Goal: Check status: Check status

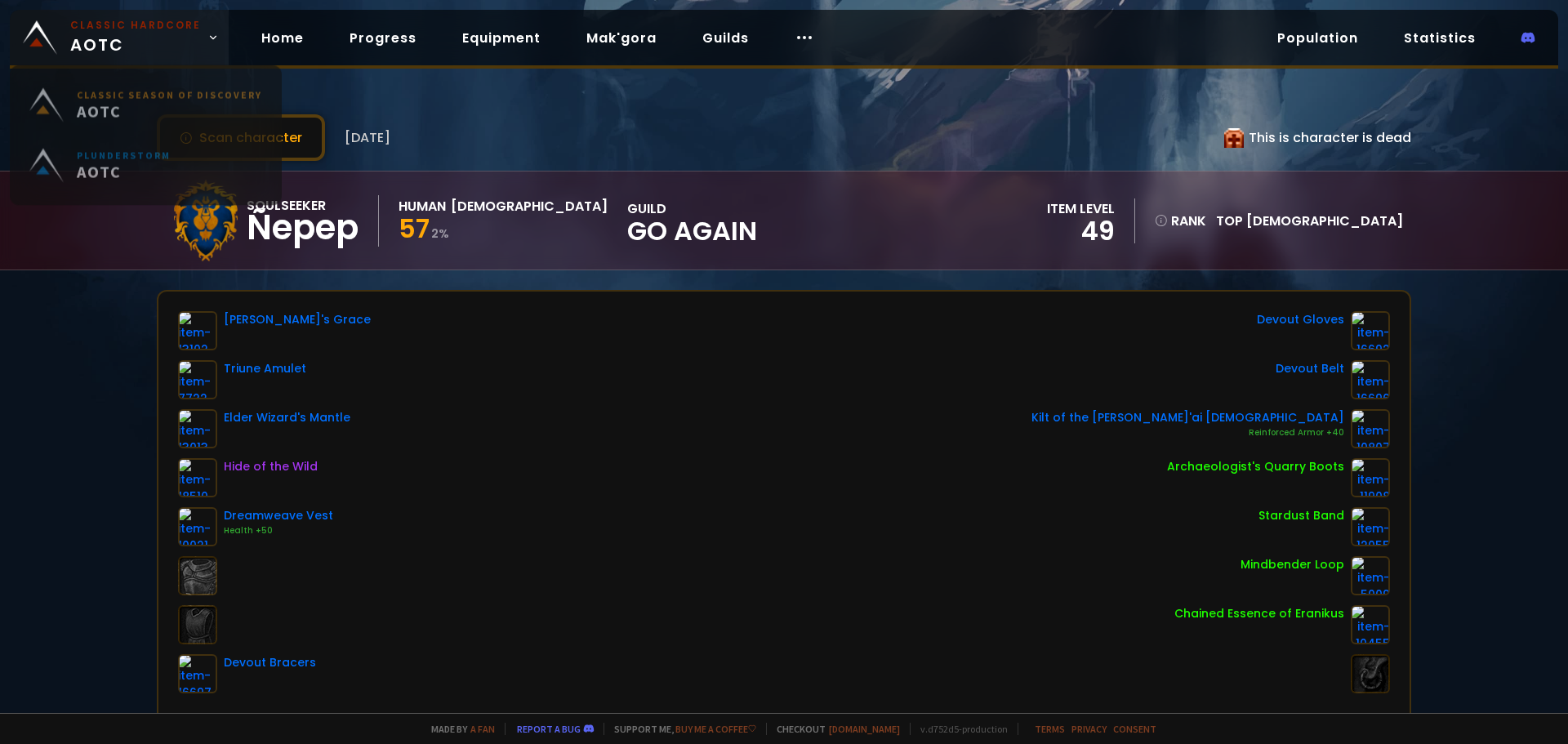
click at [125, 34] on span "Classic Hardcore AOTC" at bounding box center [135, 37] width 130 height 40
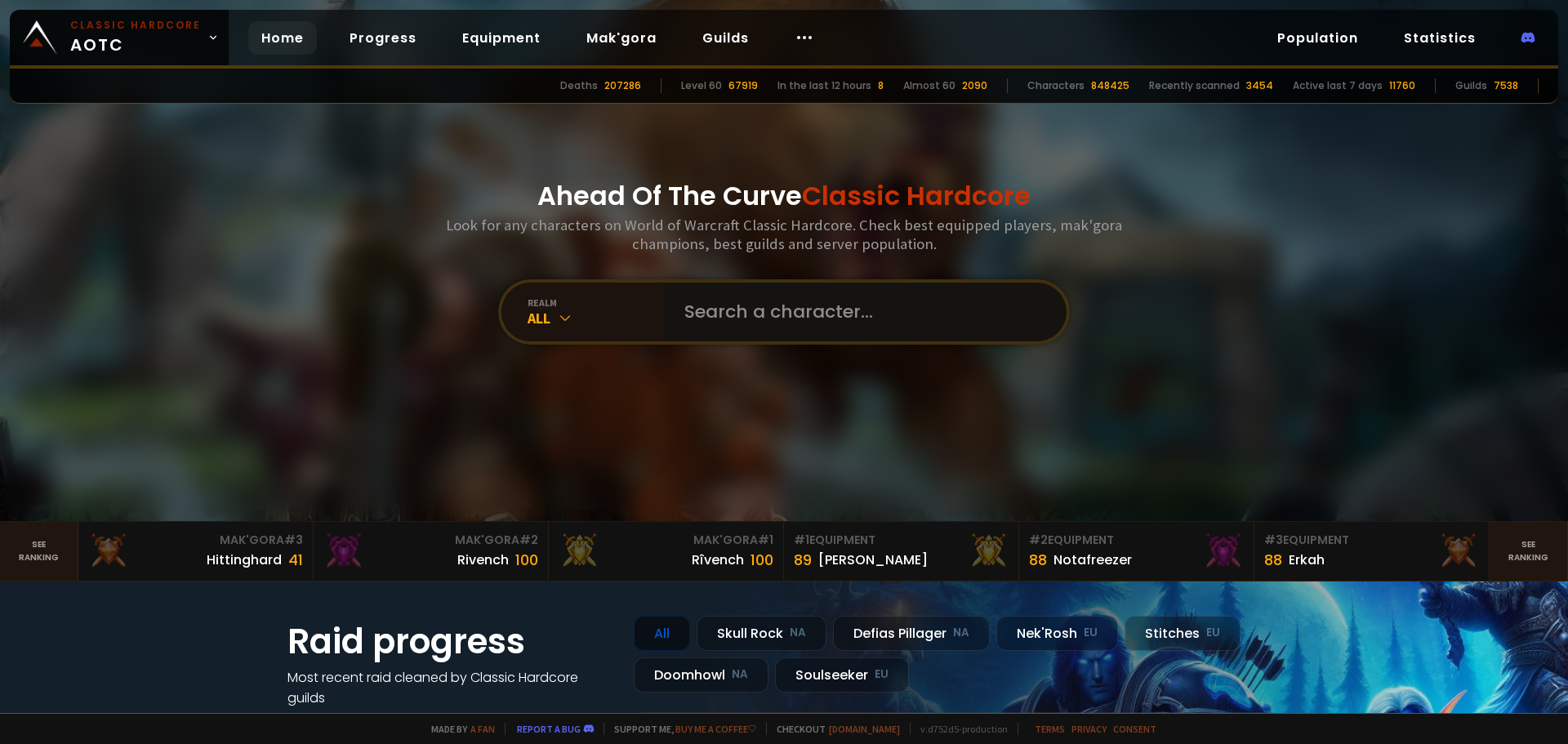
click at [928, 302] on input "text" at bounding box center [861, 312] width 373 height 59
type input "magapotabia"
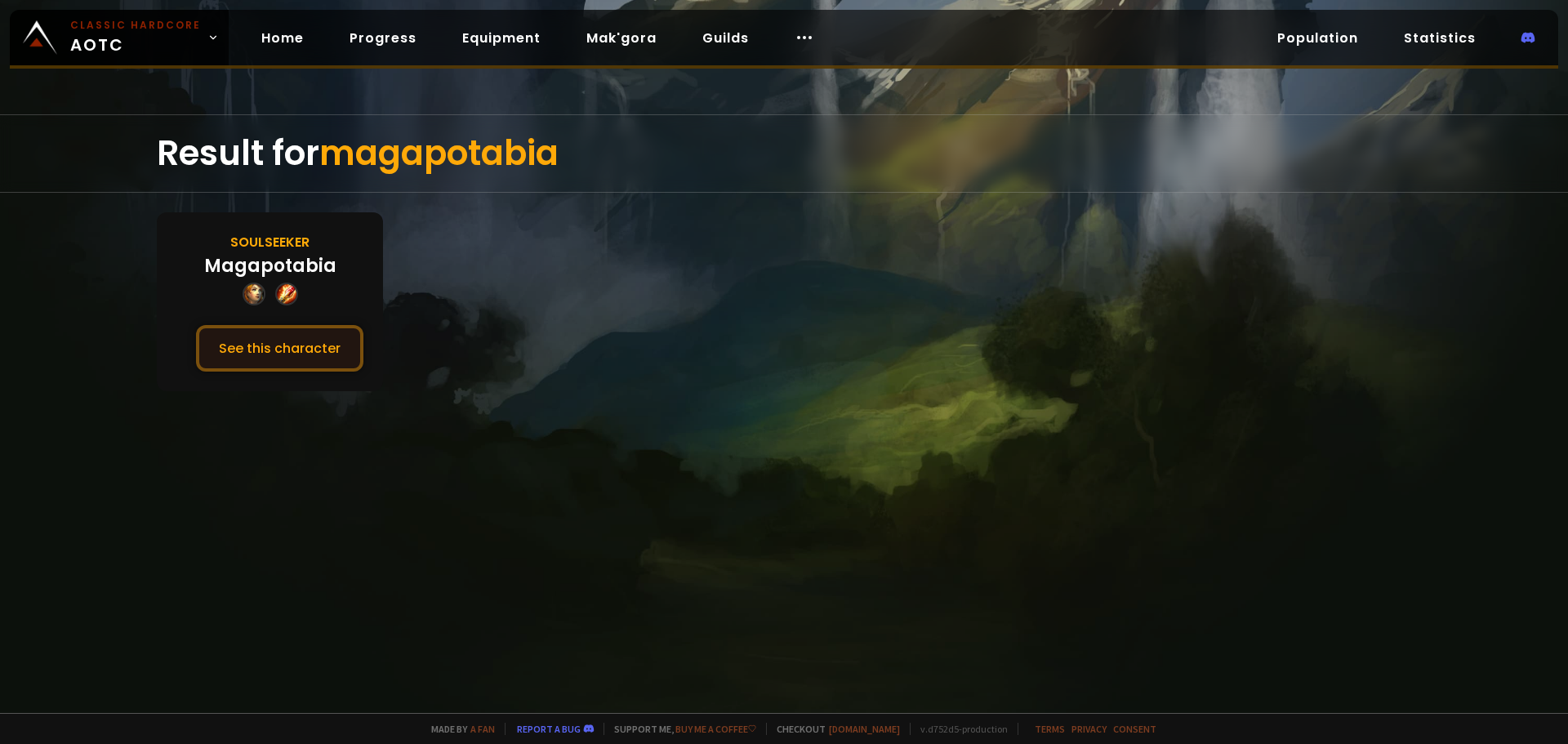
click at [293, 360] on button "See this character" at bounding box center [279, 348] width 167 height 46
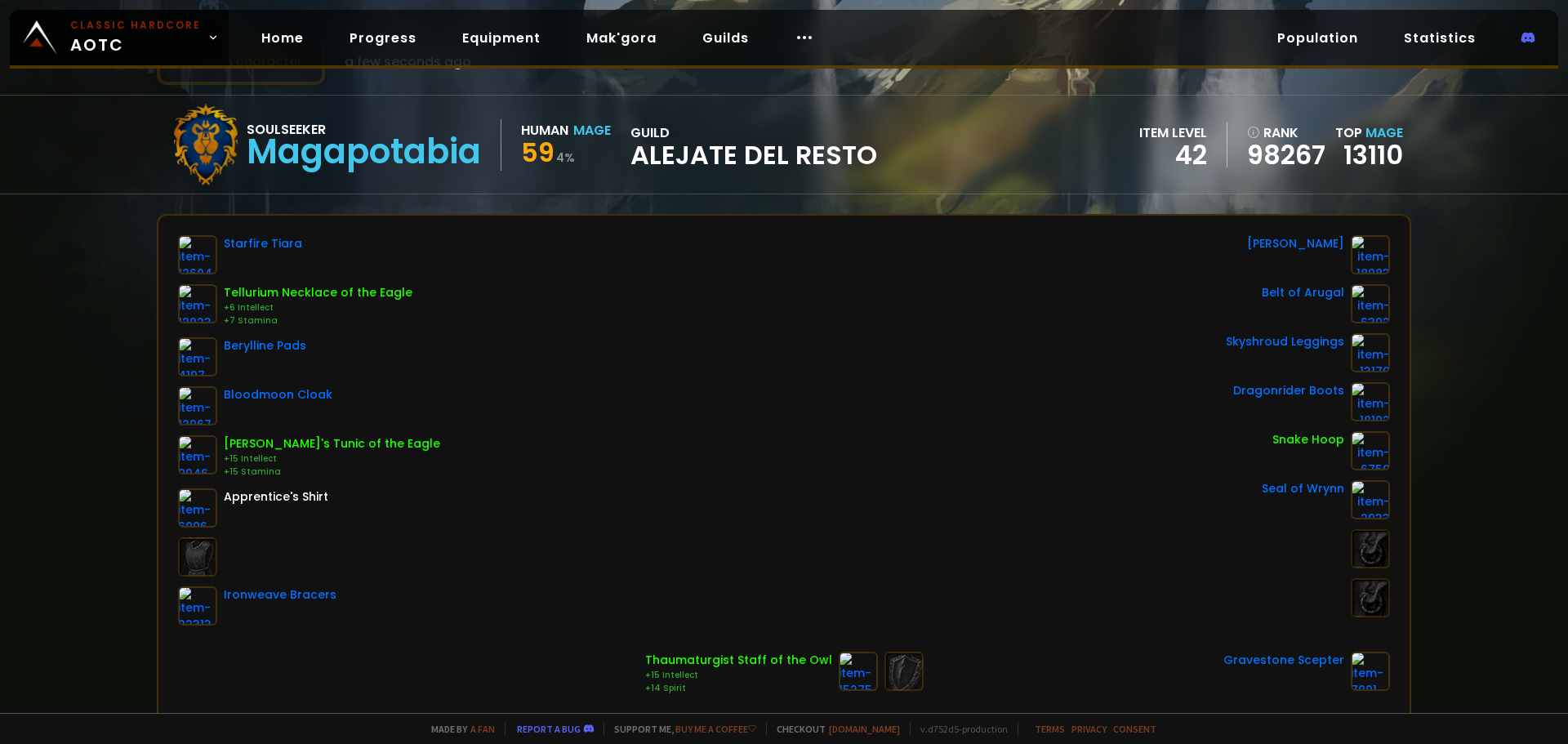
scroll to position [82, 0]
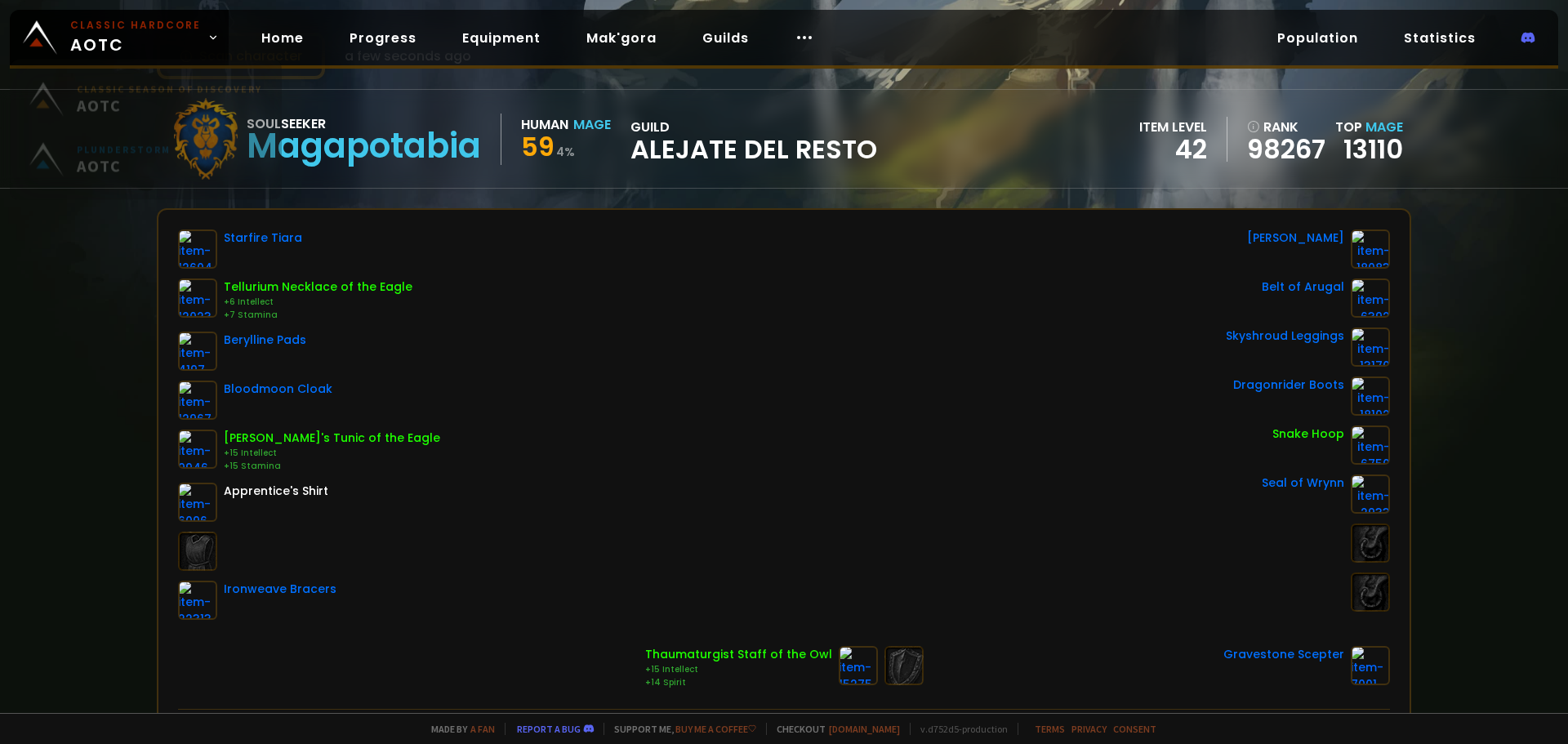
click at [58, 8] on div "Scan character a few seconds ago Soulseeker Magapotabia Human Mage 59 4 % guild…" at bounding box center [784, 356] width 1568 height 713
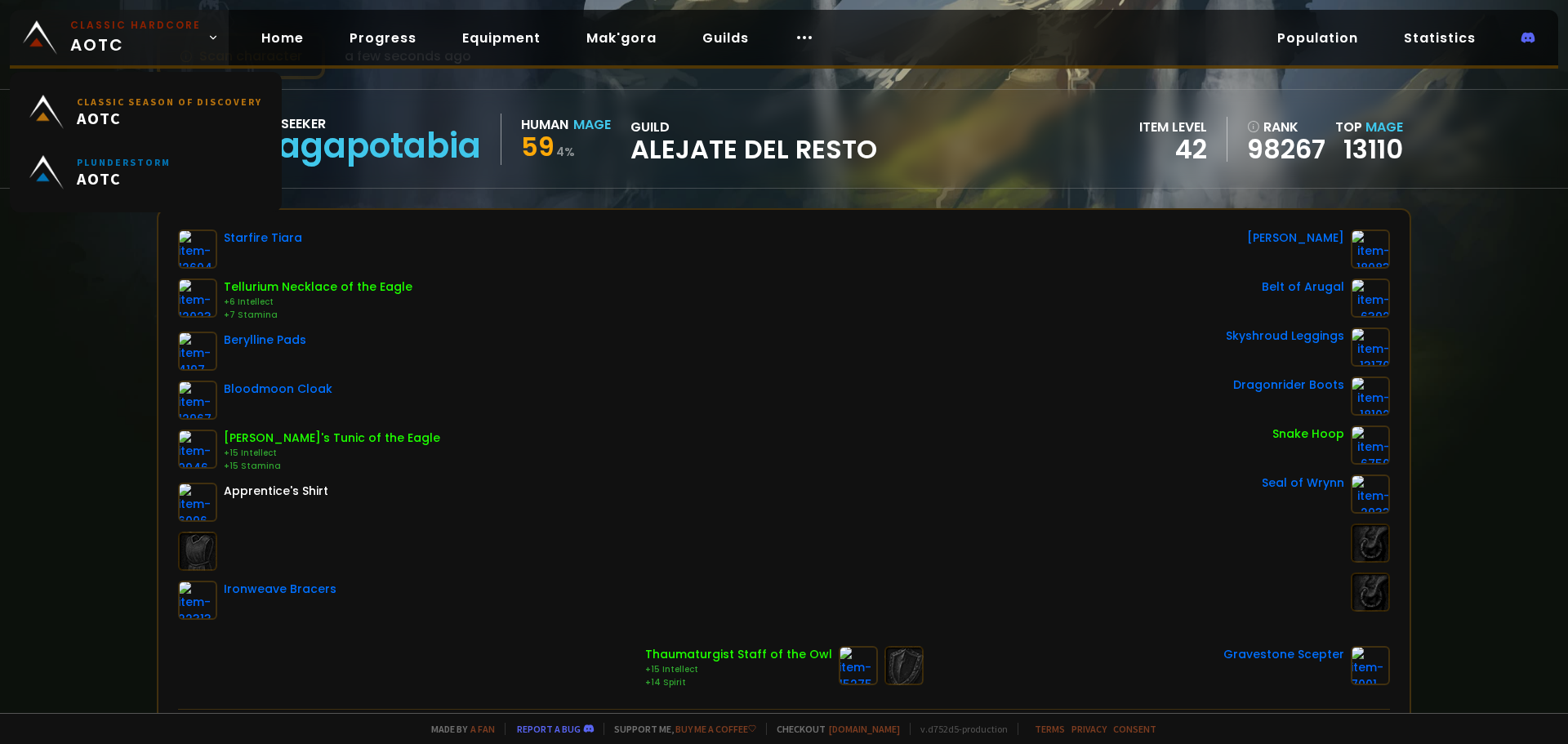
click at [72, 29] on small "Classic Hardcore" at bounding box center [135, 24] width 130 height 14
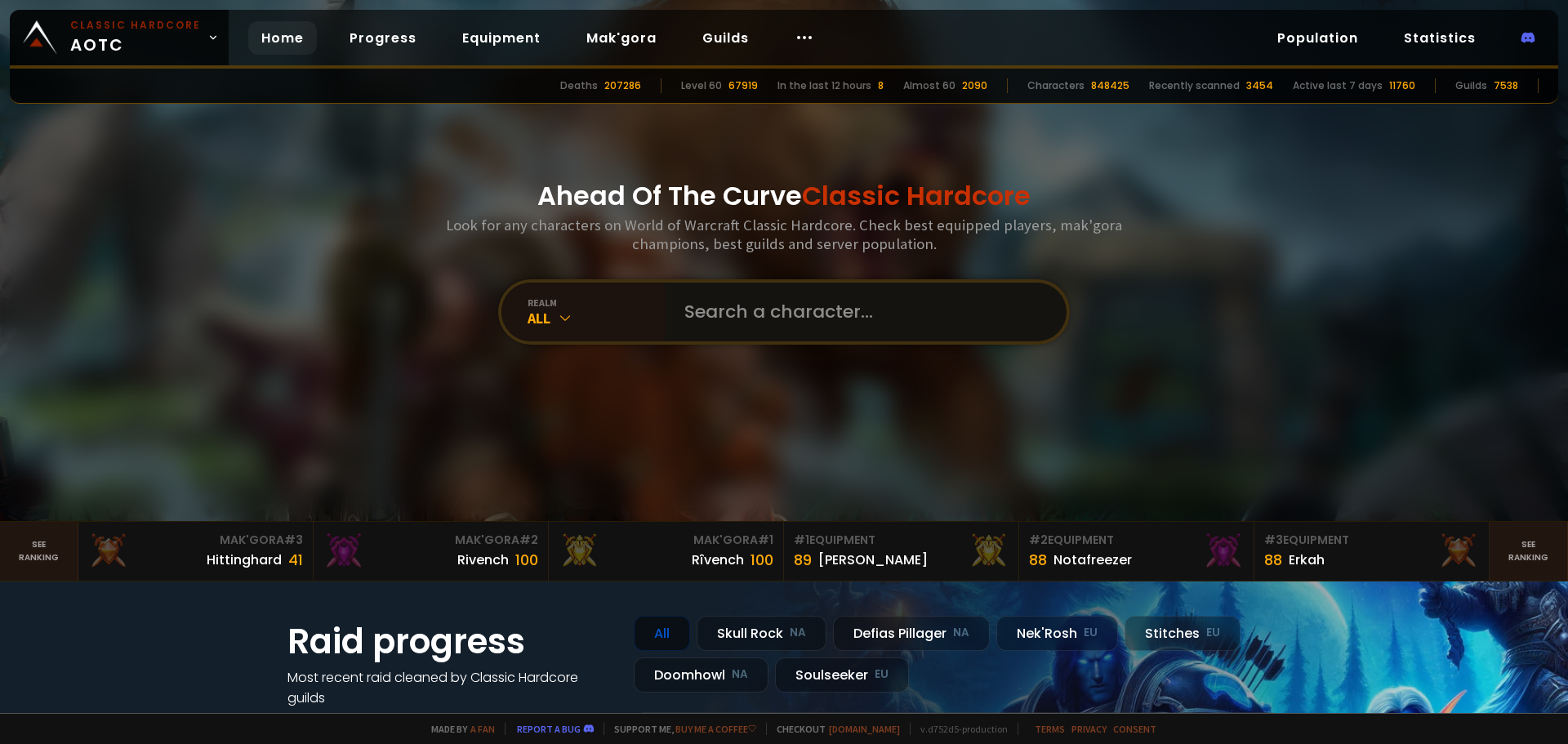
click at [888, 339] on input "text" at bounding box center [861, 312] width 373 height 59
type input "pollonazo"
